Goal: Check status

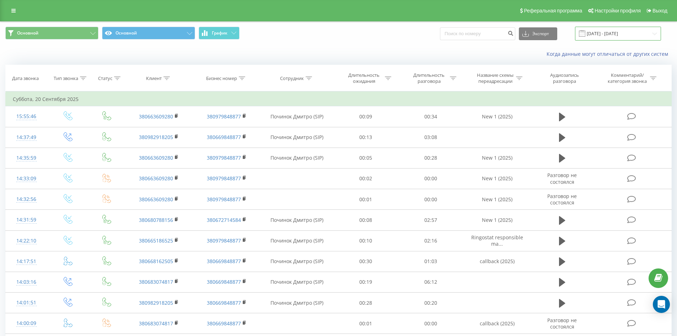
click at [330, 36] on input "20.06.2025 - 20.09.2025" at bounding box center [618, 34] width 86 height 14
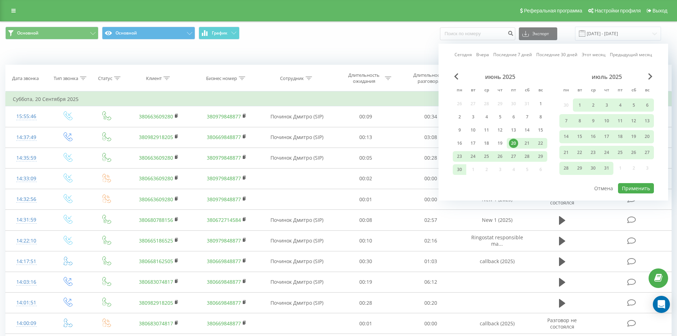
click at [330, 56] on link "Последние 30 дней" at bounding box center [556, 54] width 41 height 7
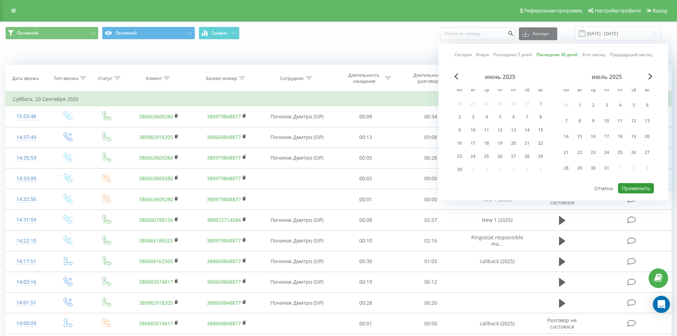
click at [330, 189] on button "Применить" at bounding box center [636, 188] width 36 height 10
type input "24.08.2025 - 22.09.2025"
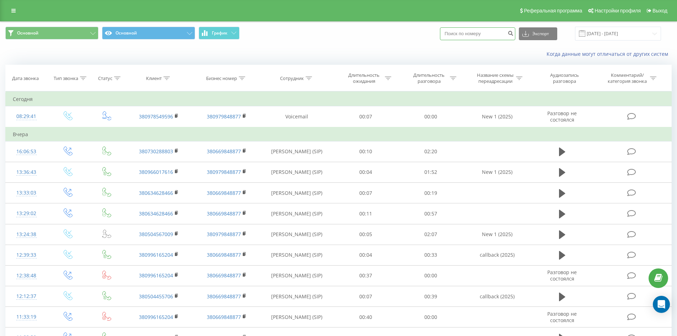
click at [330, 34] on input at bounding box center [477, 33] width 75 height 13
paste input "380978549596"
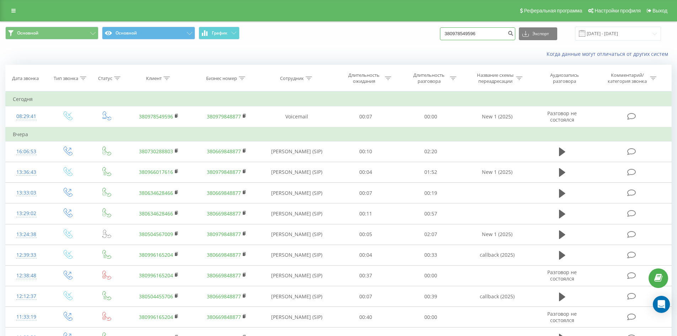
type input "380978549596"
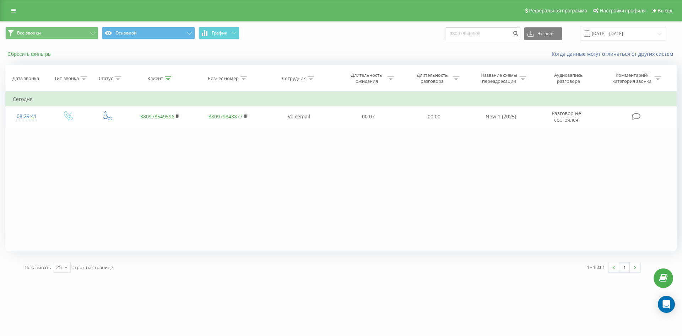
click at [42, 56] on button "Сбросить фильтры" at bounding box center [30, 54] width 50 height 6
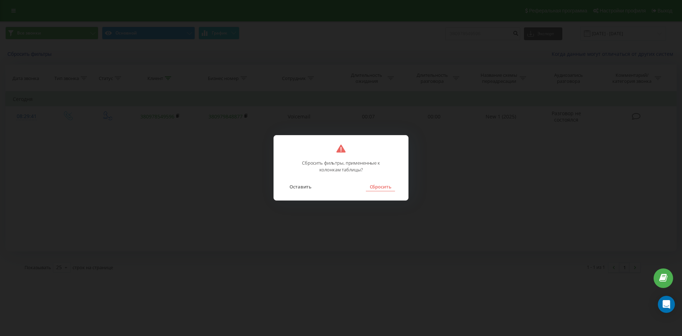
click at [390, 186] on button "Сбросить" at bounding box center [380, 186] width 29 height 9
